Goal: Task Accomplishment & Management: Complete application form

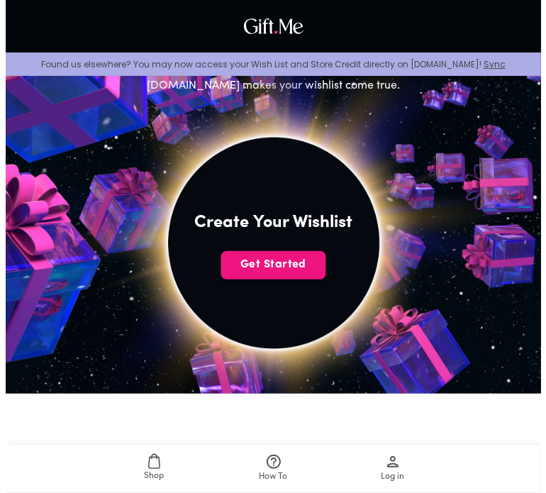
scroll to position [213, 0]
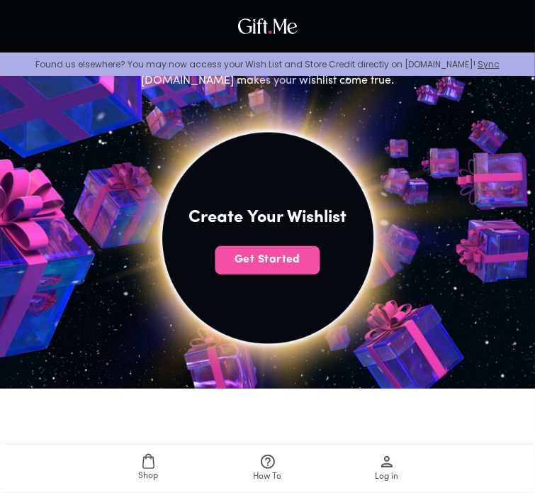
click at [279, 257] on span "Get Started" at bounding box center [268, 260] width 105 height 16
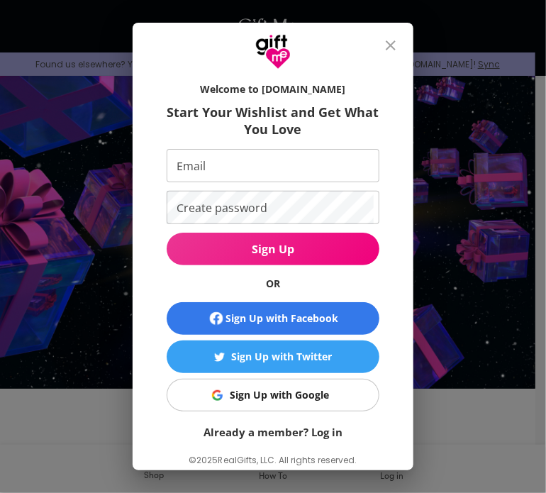
click at [268, 391] on div "Sign Up with Google" at bounding box center [279, 395] width 99 height 16
click at [272, 398] on div "Sign Up with Google" at bounding box center [279, 395] width 99 height 16
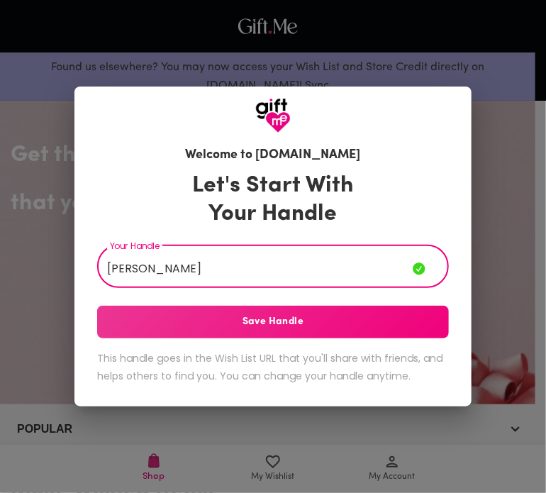
type input "Natan Kornelius"
click at [348, 320] on span "Save Handle" at bounding box center [273, 322] width 352 height 16
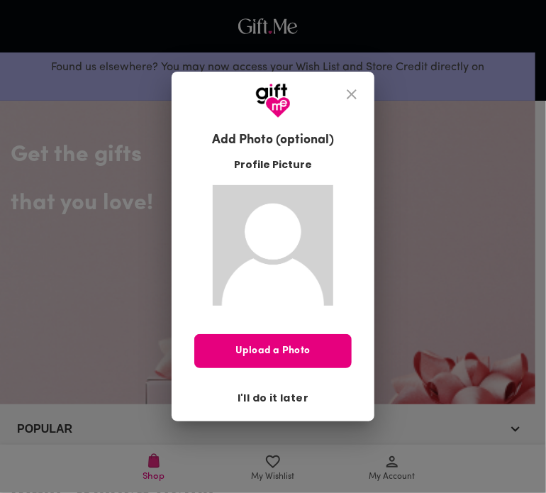
click at [278, 402] on span "I'll do it later" at bounding box center [273, 398] width 71 height 16
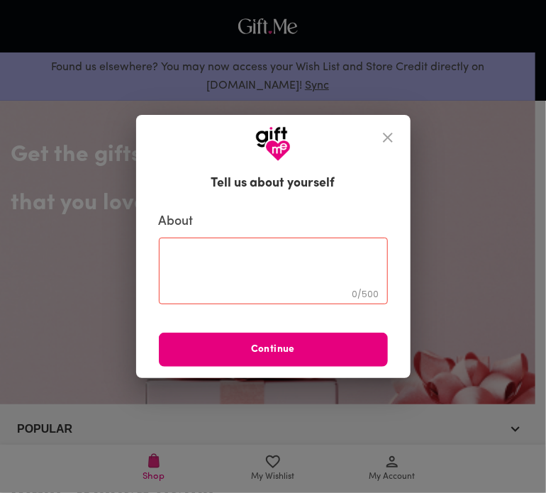
click at [298, 254] on textarea at bounding box center [273, 270] width 209 height 40
click at [379, 138] on icon "close" at bounding box center [387, 137] width 17 height 17
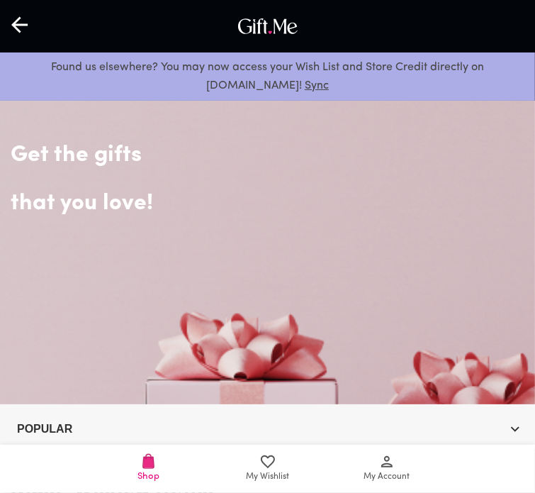
click at [248, 472] on span "My Wishlist" at bounding box center [267, 476] width 43 height 13
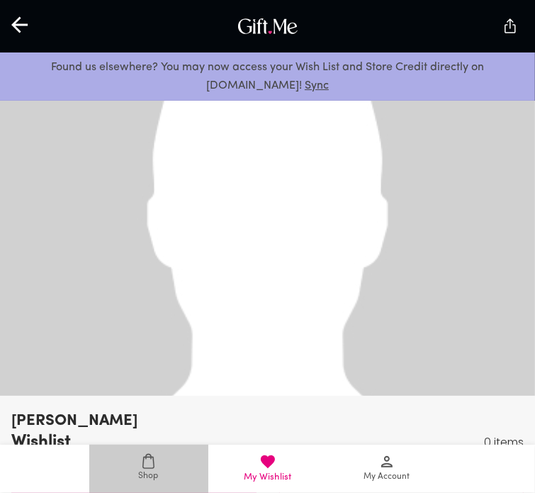
click at [153, 460] on icon at bounding box center [148, 461] width 11 height 14
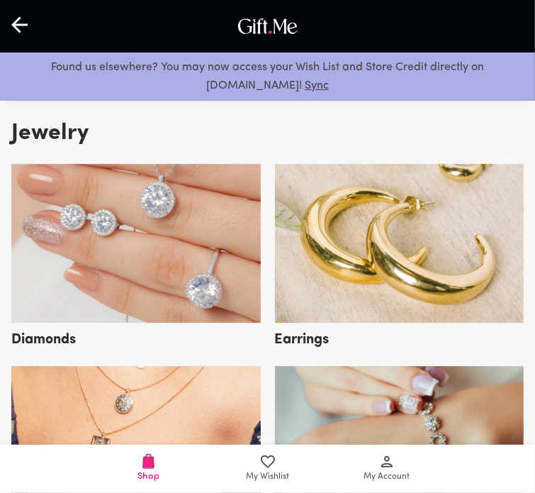
scroll to position [2270, 0]
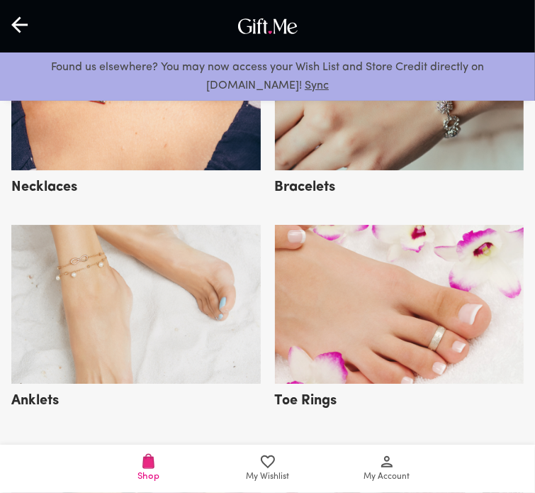
click at [279, 473] on span "My Wishlist" at bounding box center [267, 476] width 43 height 13
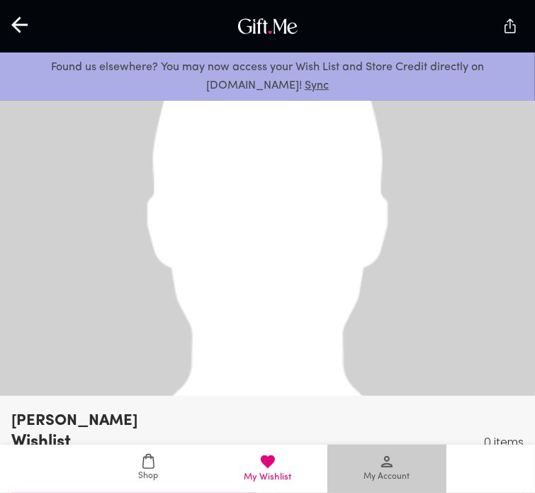
click at [370, 469] on span "My Account" at bounding box center [387, 468] width 102 height 30
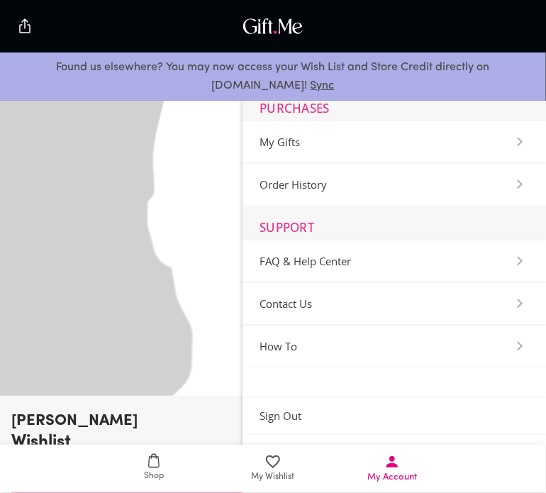
scroll to position [203, 0]
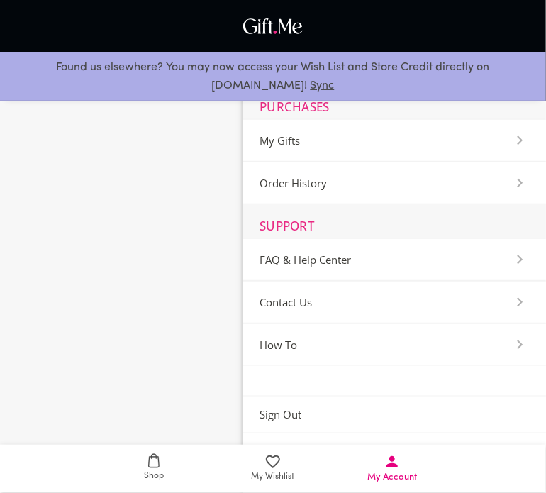
scroll to position [321, 0]
